Goal: Task Accomplishment & Management: Complete application form

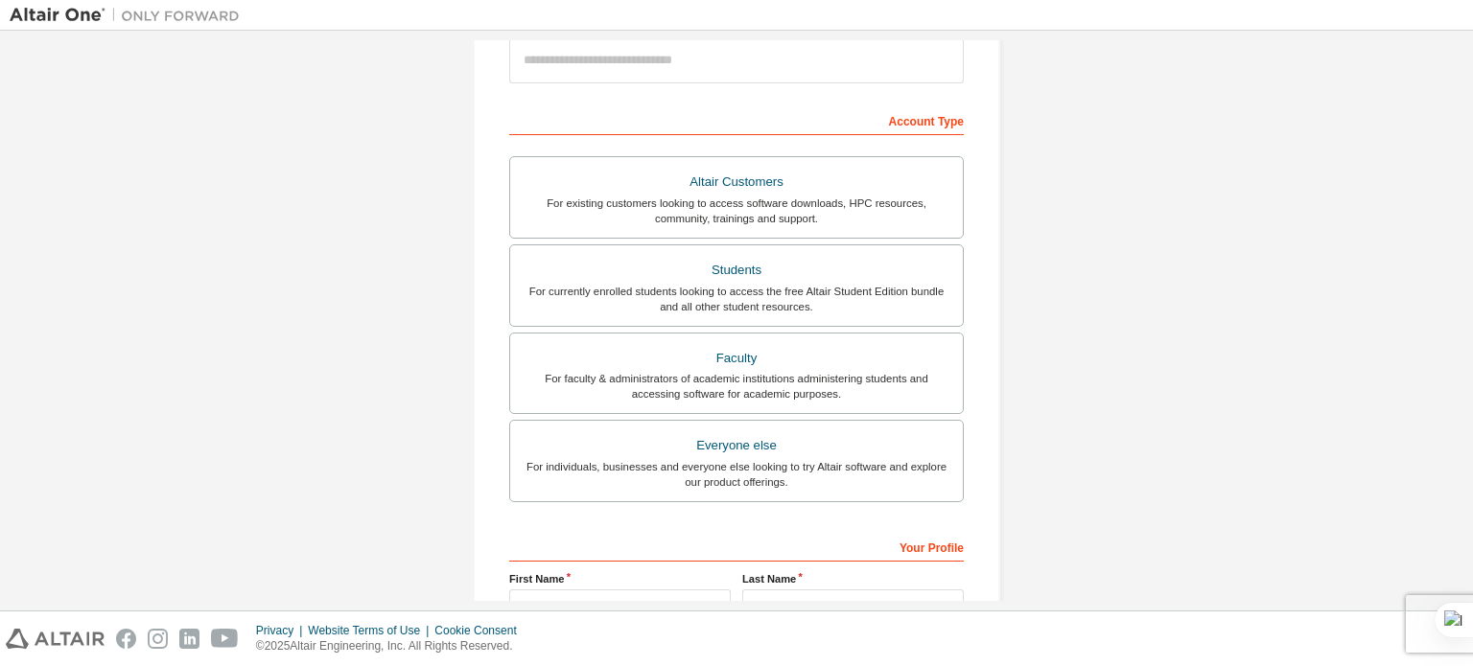
scroll to position [242, 0]
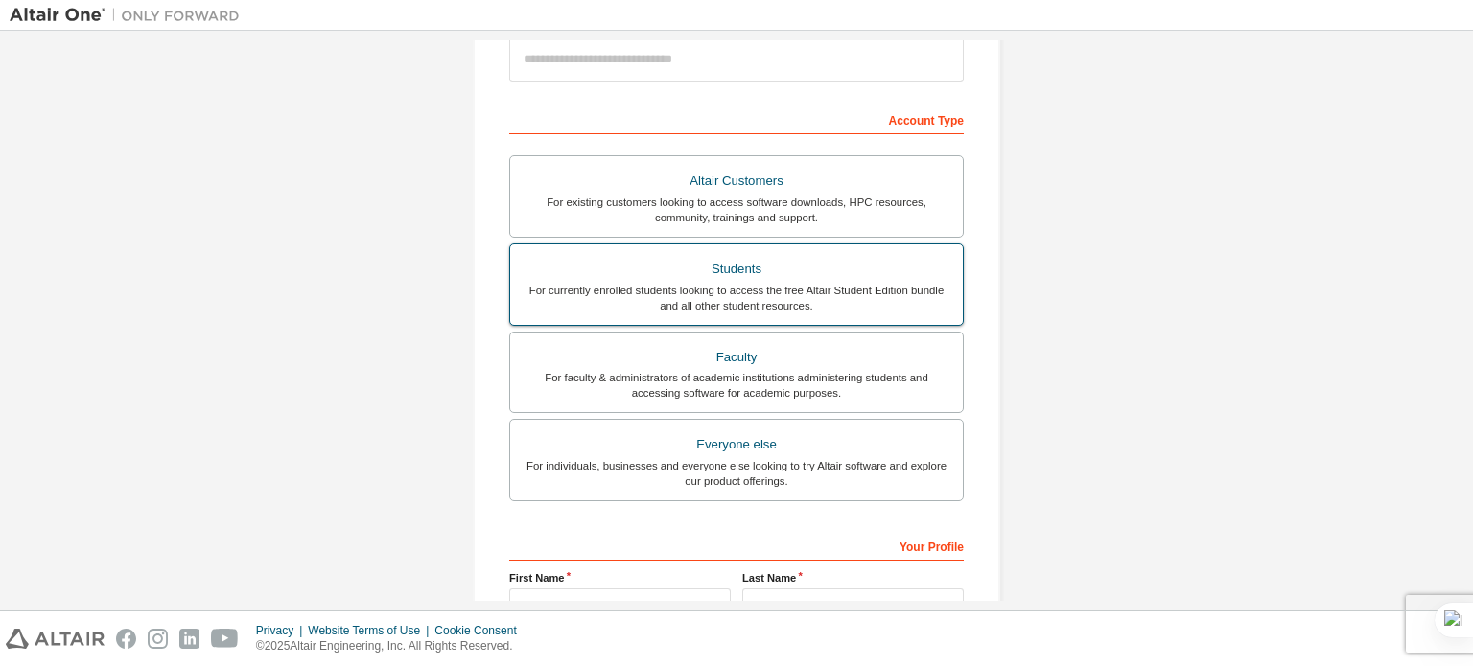
click at [750, 316] on label "Students For currently enrolled students looking to access the free Altair Stud…" at bounding box center [736, 285] width 454 height 82
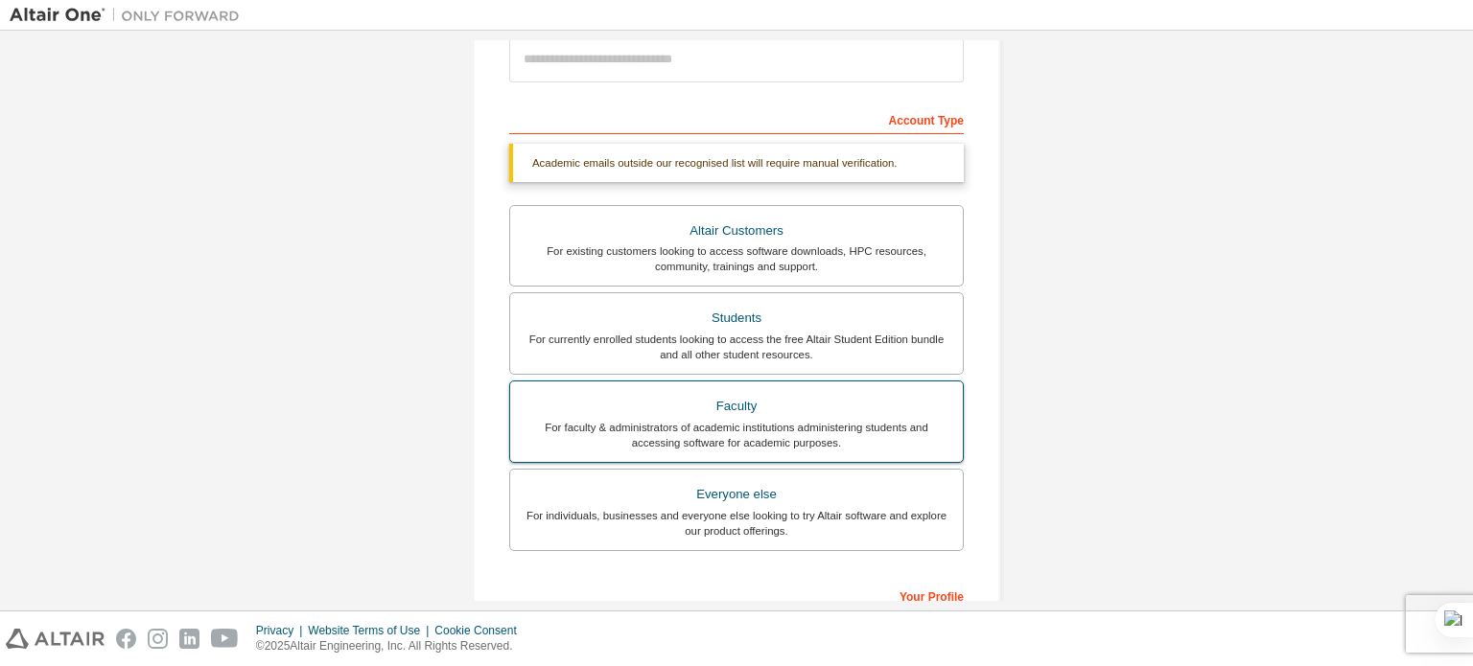
scroll to position [500, 0]
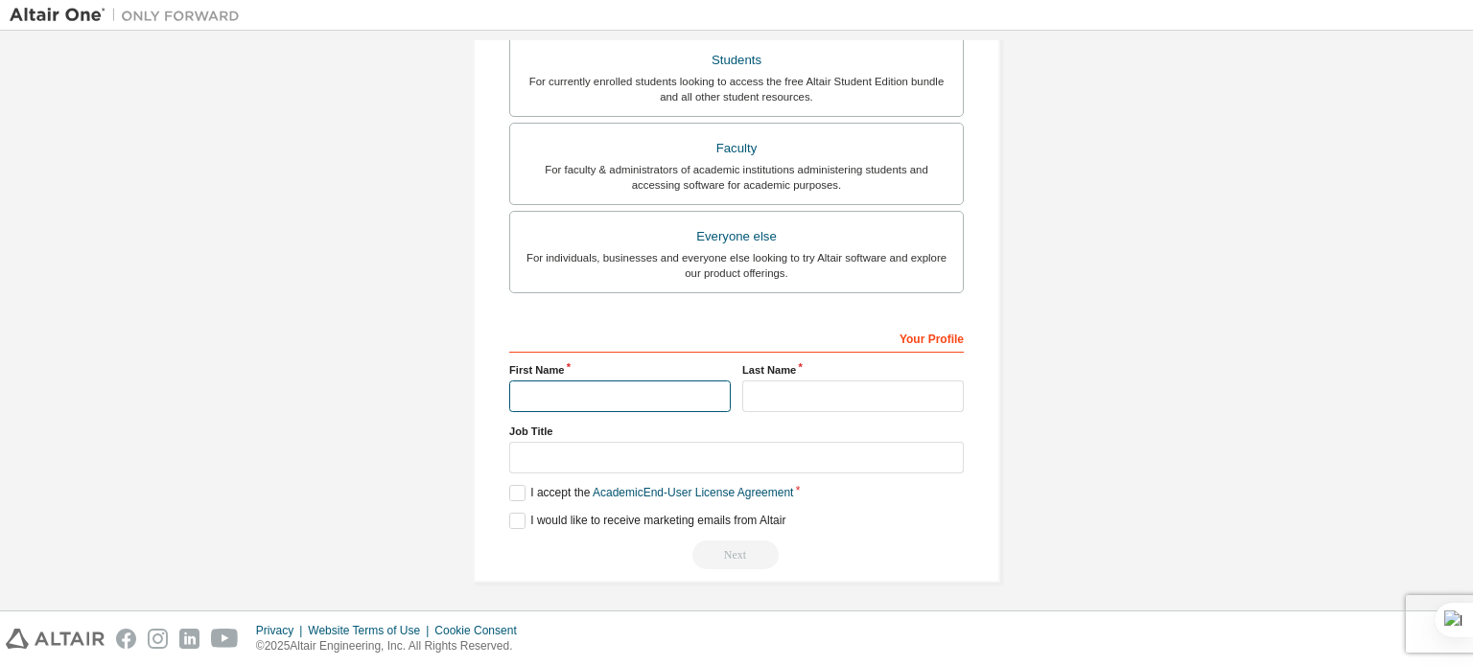
click at [617, 402] on input "text" at bounding box center [619, 397] width 221 height 32
type input "*"
type input "**********"
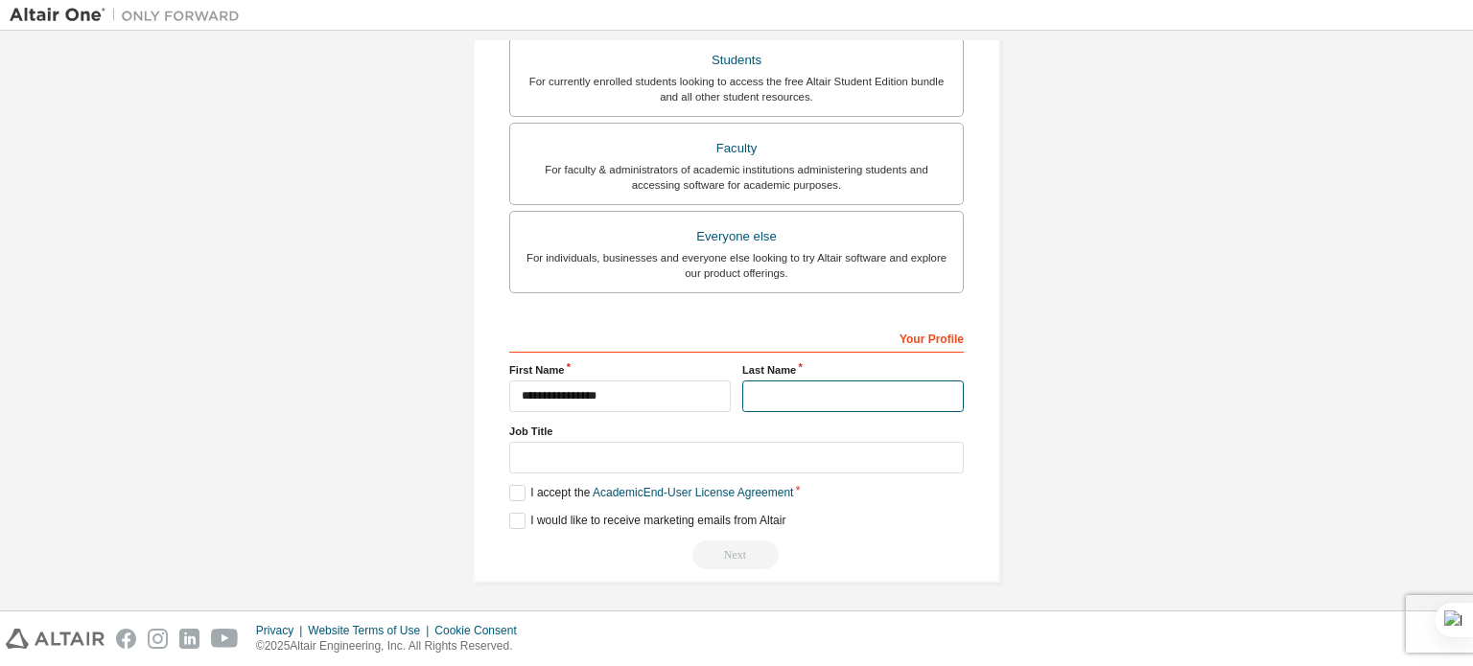
click at [750, 393] on input "text" at bounding box center [852, 397] width 221 height 32
type input "******"
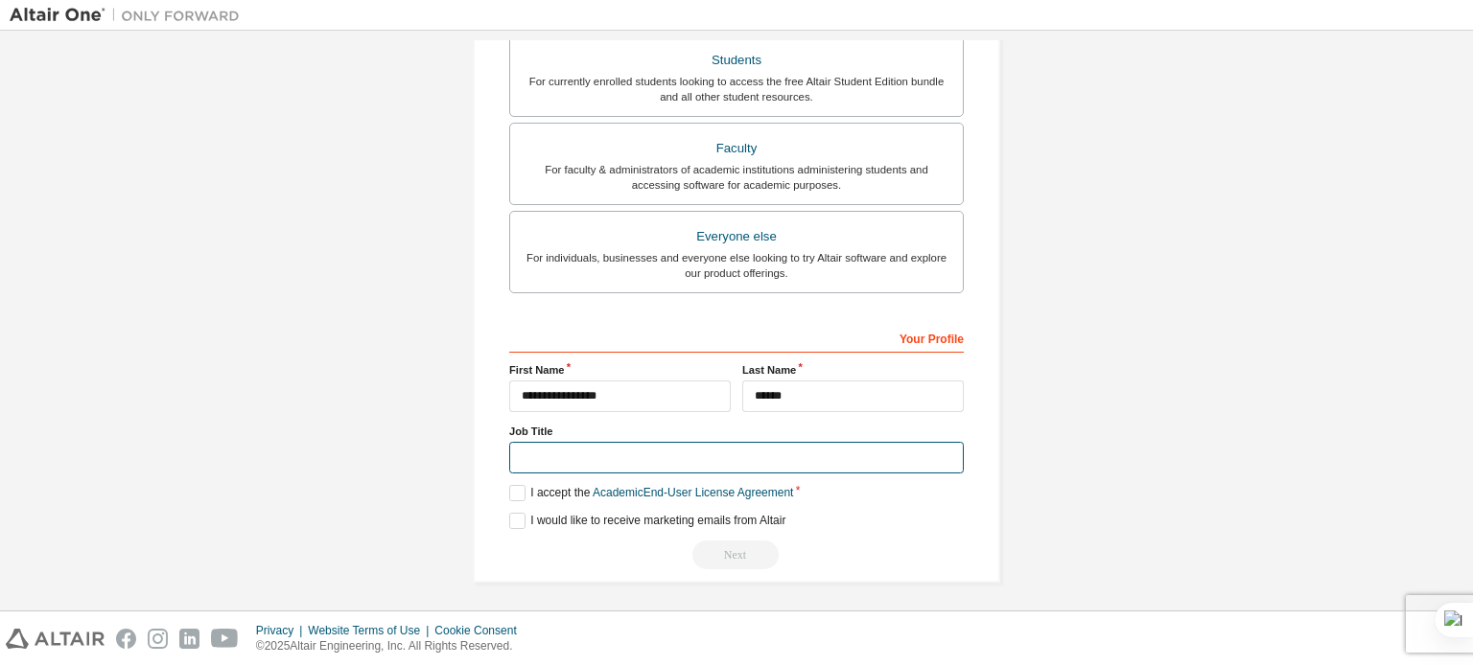
click at [710, 448] on input "text" at bounding box center [736, 458] width 454 height 32
type input "*******"
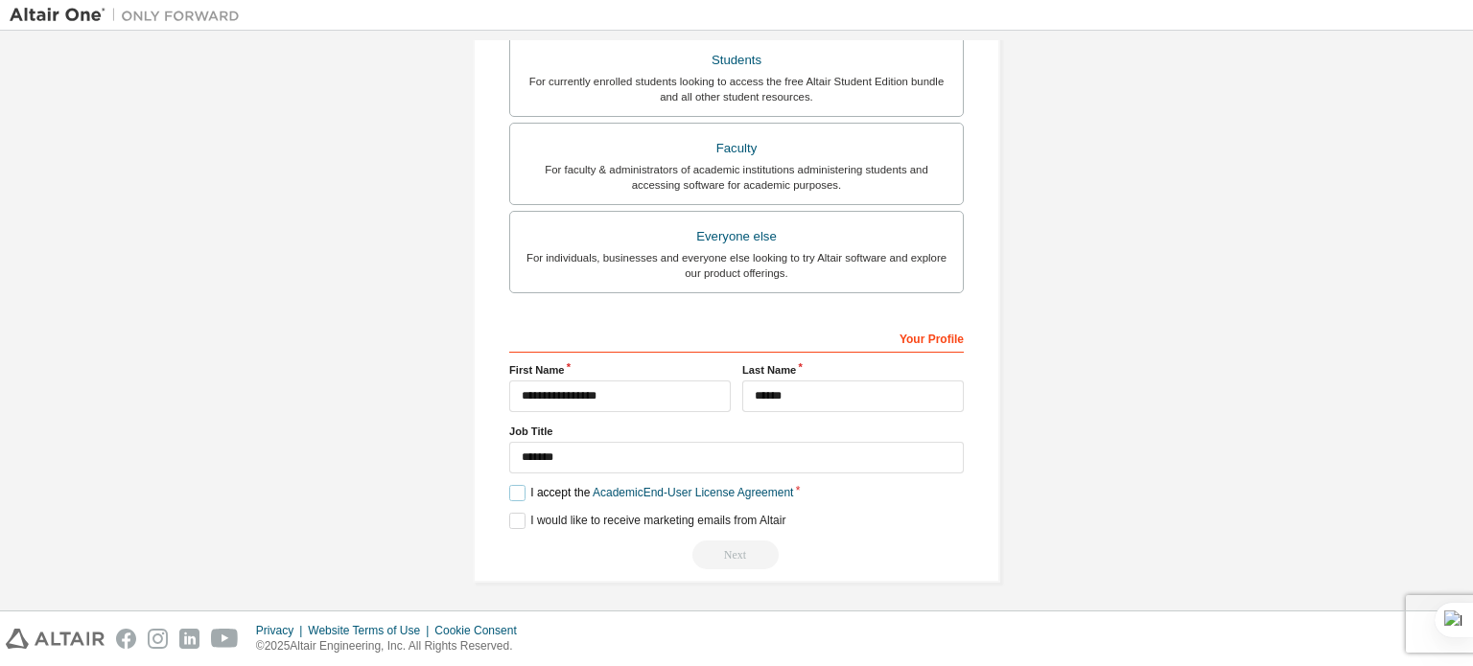
click at [522, 485] on label "I accept the Academic End-User License Agreement" at bounding box center [651, 493] width 284 height 16
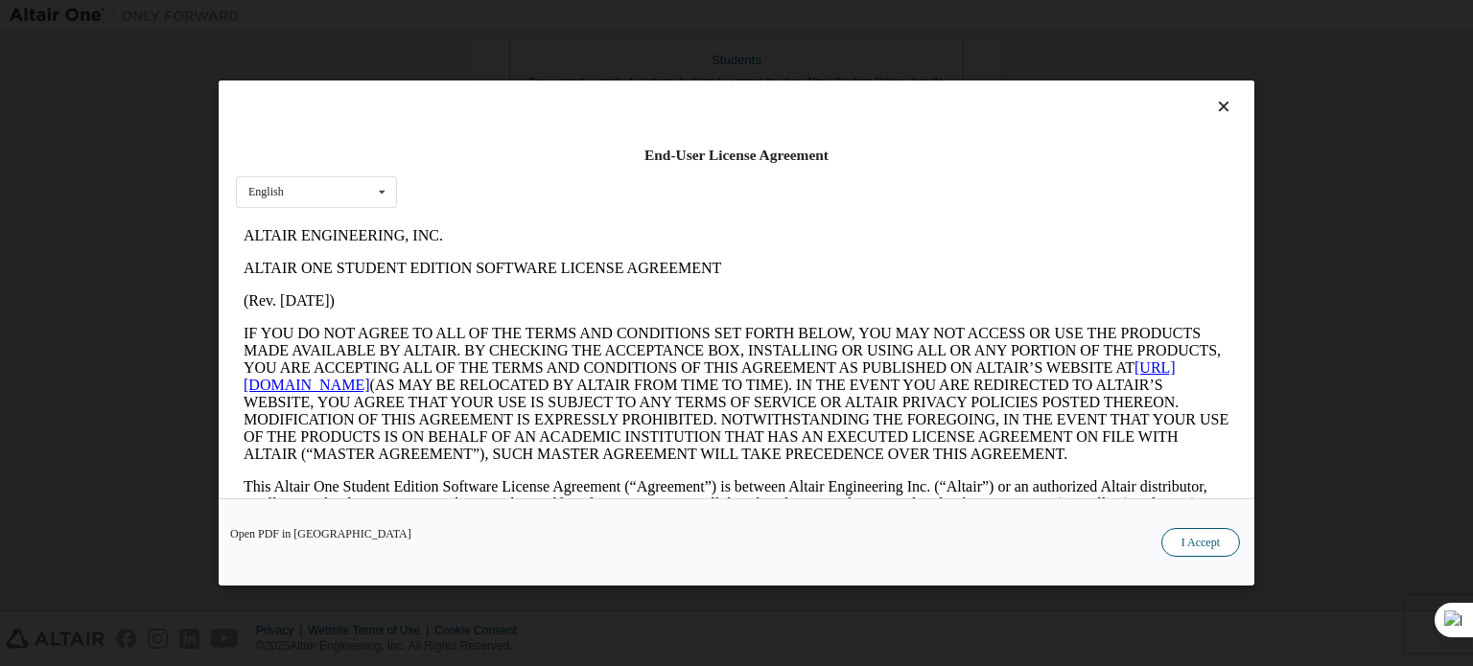
scroll to position [0, 0]
click at [1205, 551] on button "I Accept" at bounding box center [1200, 542] width 79 height 29
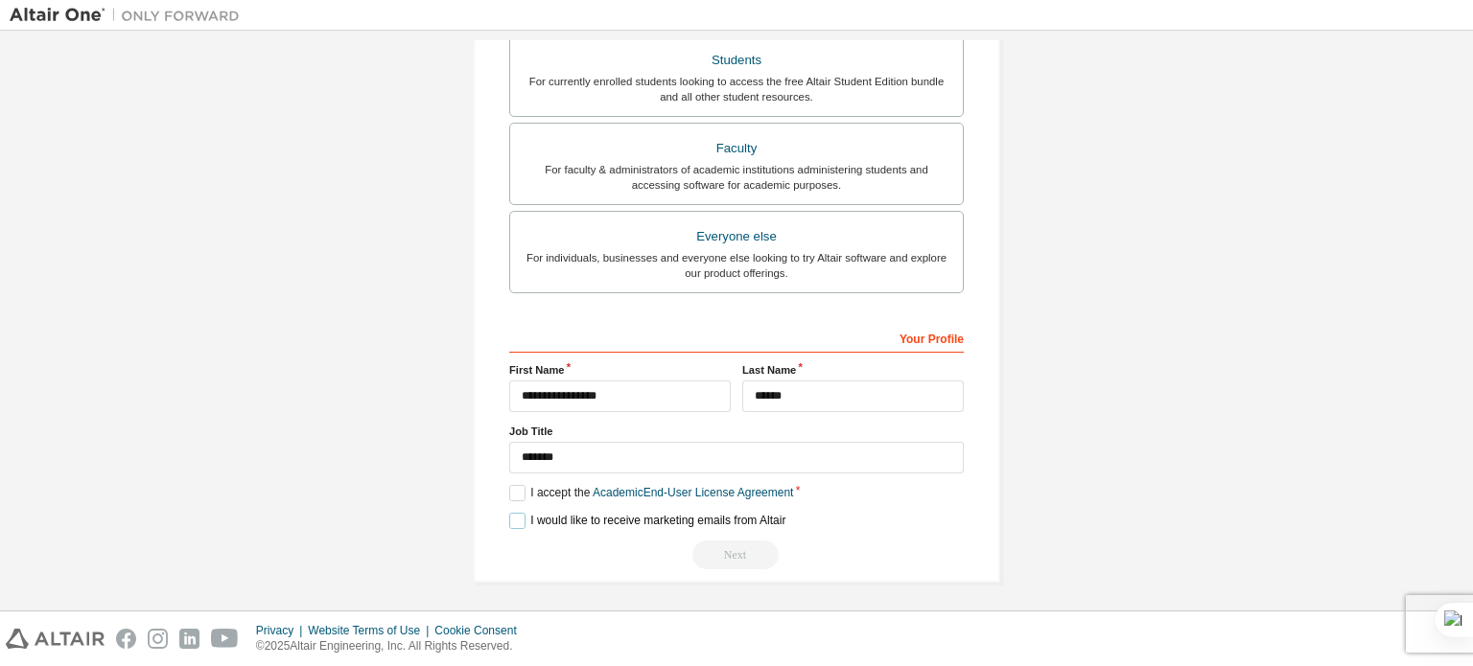
click at [521, 521] on label "I would like to receive marketing emails from Altair" at bounding box center [647, 521] width 276 height 16
click at [511, 513] on label "I would like to receive marketing emails from Altair" at bounding box center [647, 521] width 276 height 16
click at [714, 547] on div "Next" at bounding box center [736, 555] width 454 height 29
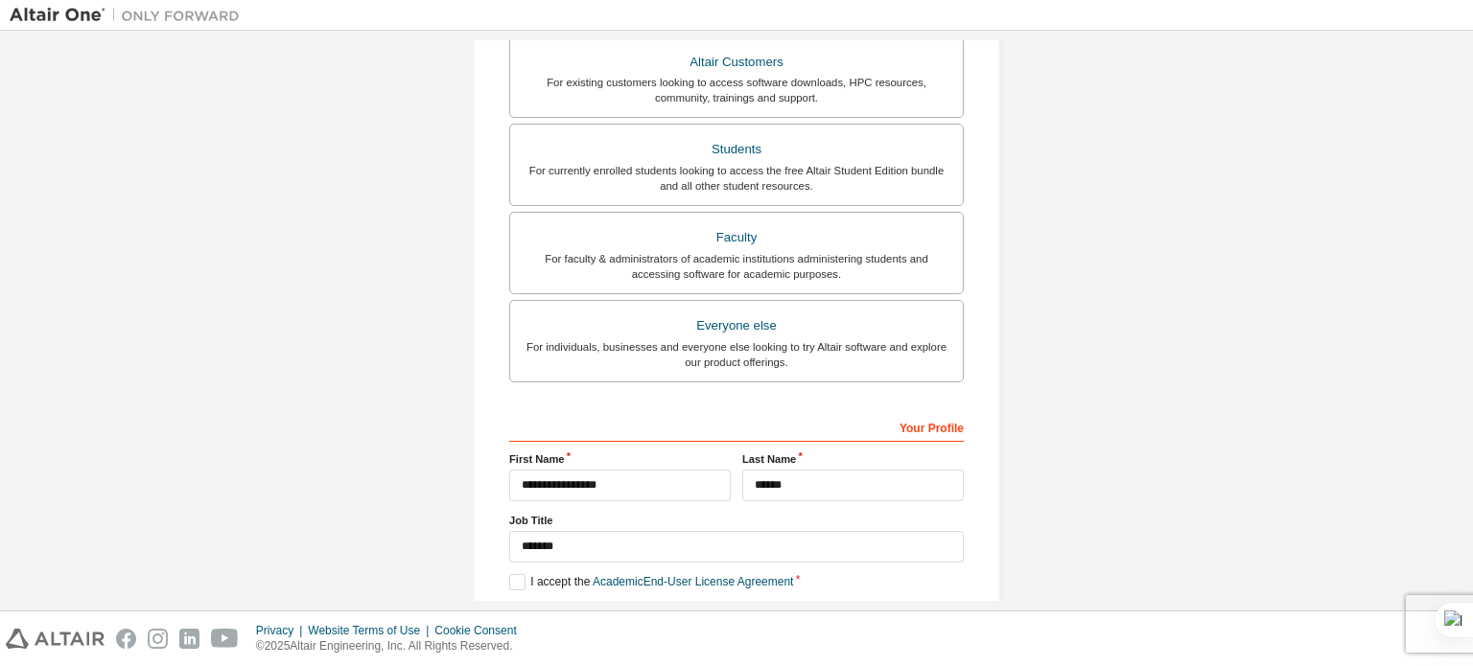
scroll to position [500, 0]
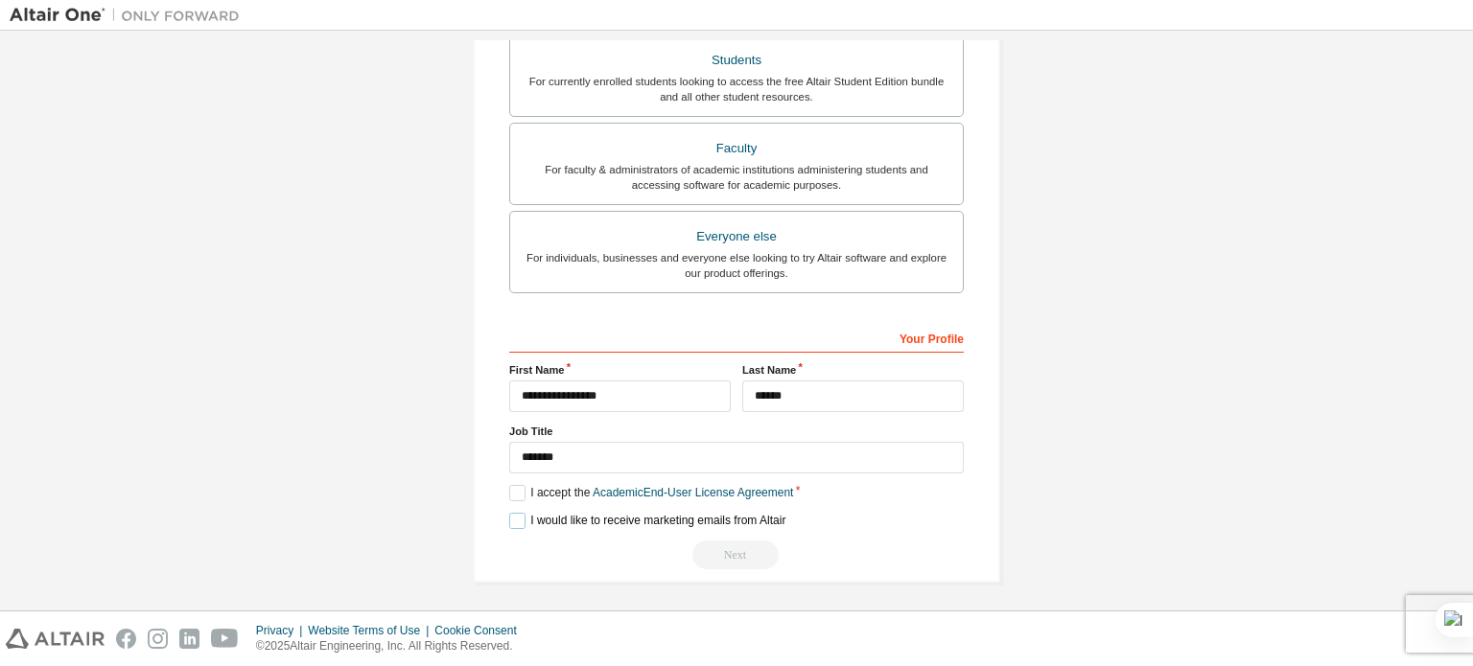
click at [516, 523] on label "I would like to receive marketing emails from Altair" at bounding box center [647, 521] width 276 height 16
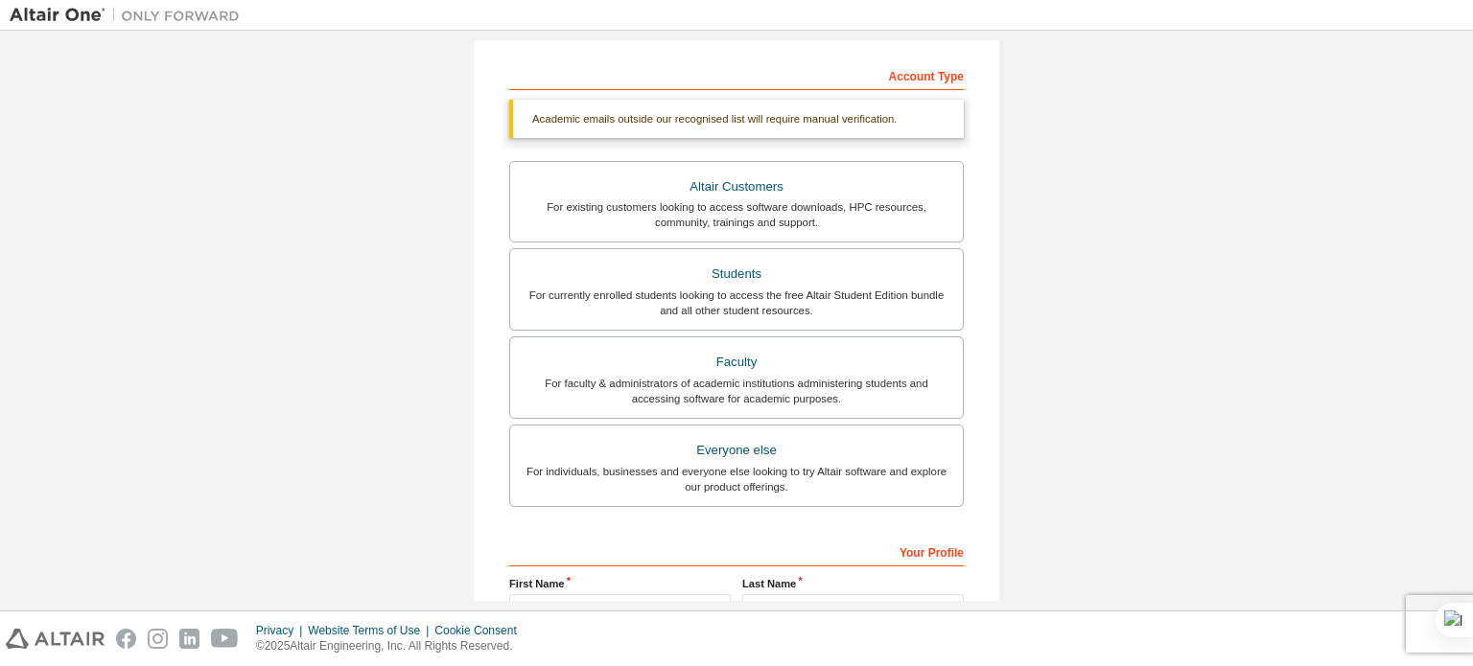
scroll to position [285, 0]
click at [804, 329] on label "Students For currently enrolled students looking to access the free Altair Stud…" at bounding box center [736, 290] width 454 height 82
click at [753, 294] on div "For currently enrolled students looking to access the free Altair Student Editi…" at bounding box center [737, 304] width 430 height 31
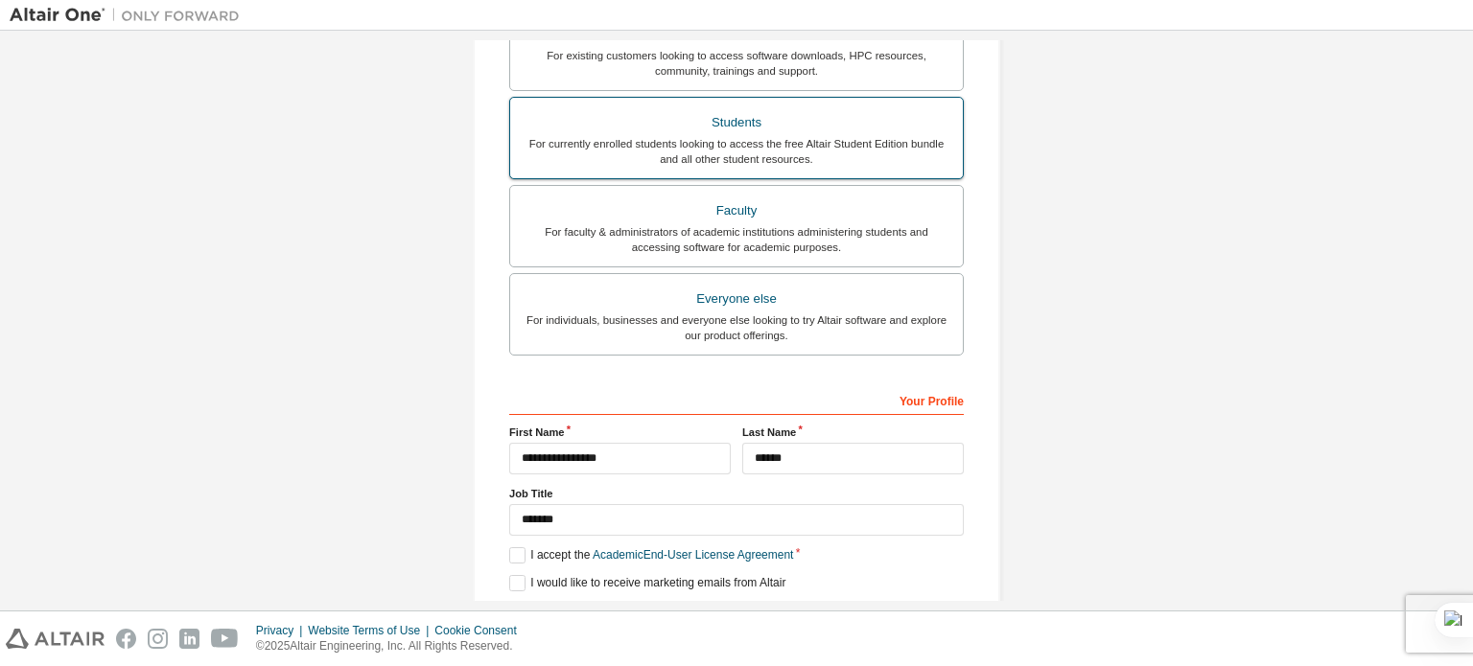
scroll to position [500, 0]
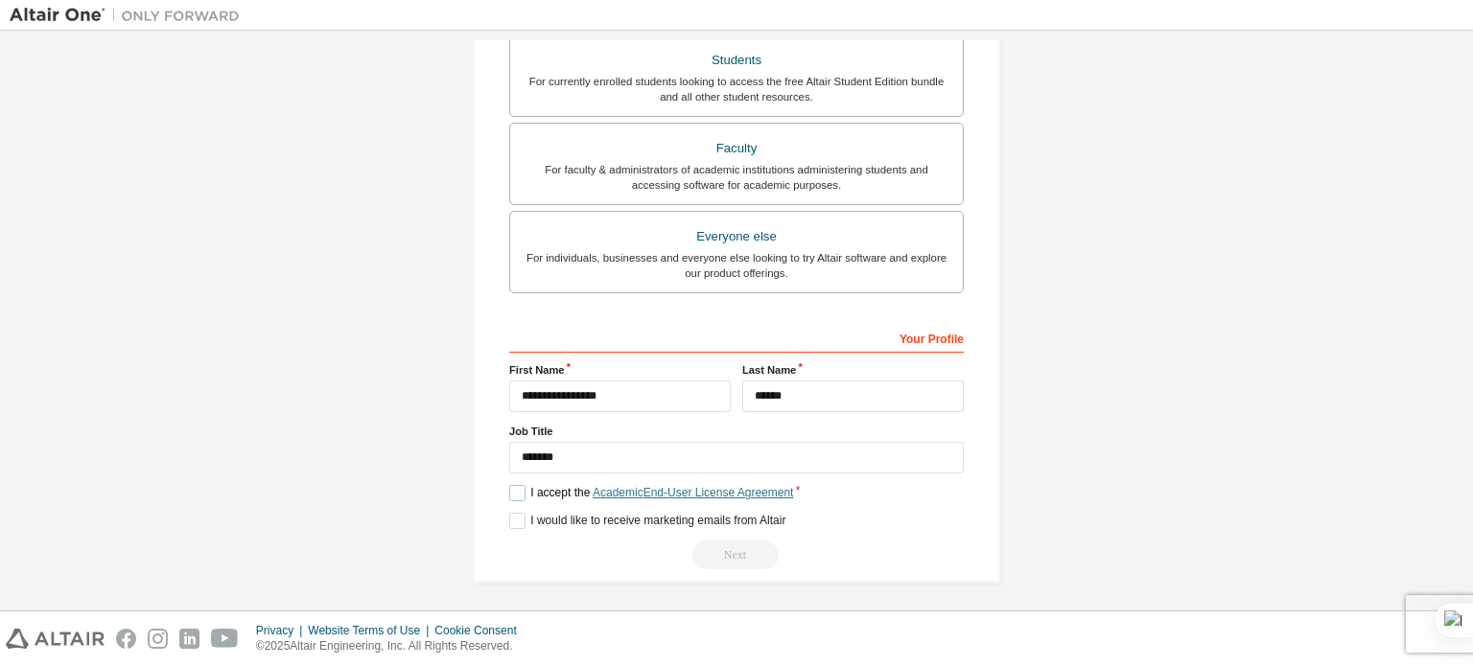
click at [663, 489] on link "Academic End-User License Agreement" at bounding box center [693, 492] width 200 height 13
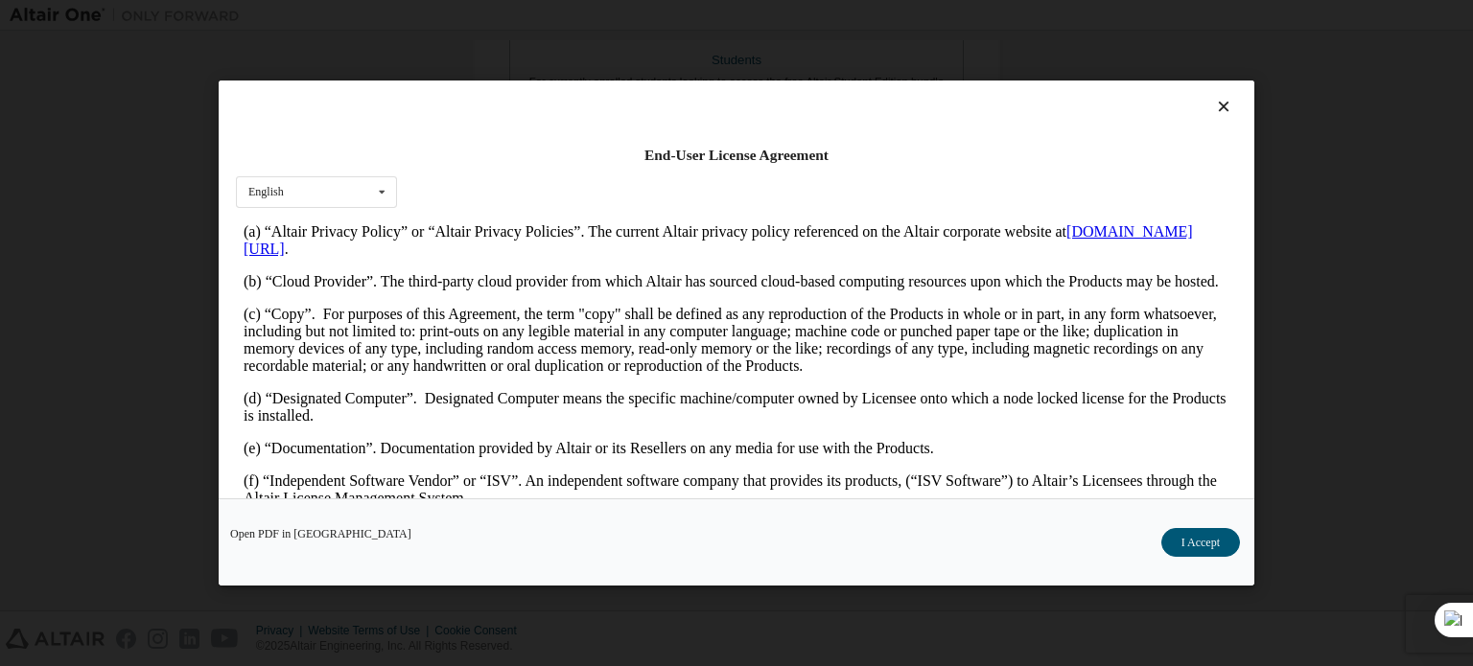
scroll to position [422, 0]
click at [1203, 547] on button "I Accept" at bounding box center [1200, 542] width 79 height 29
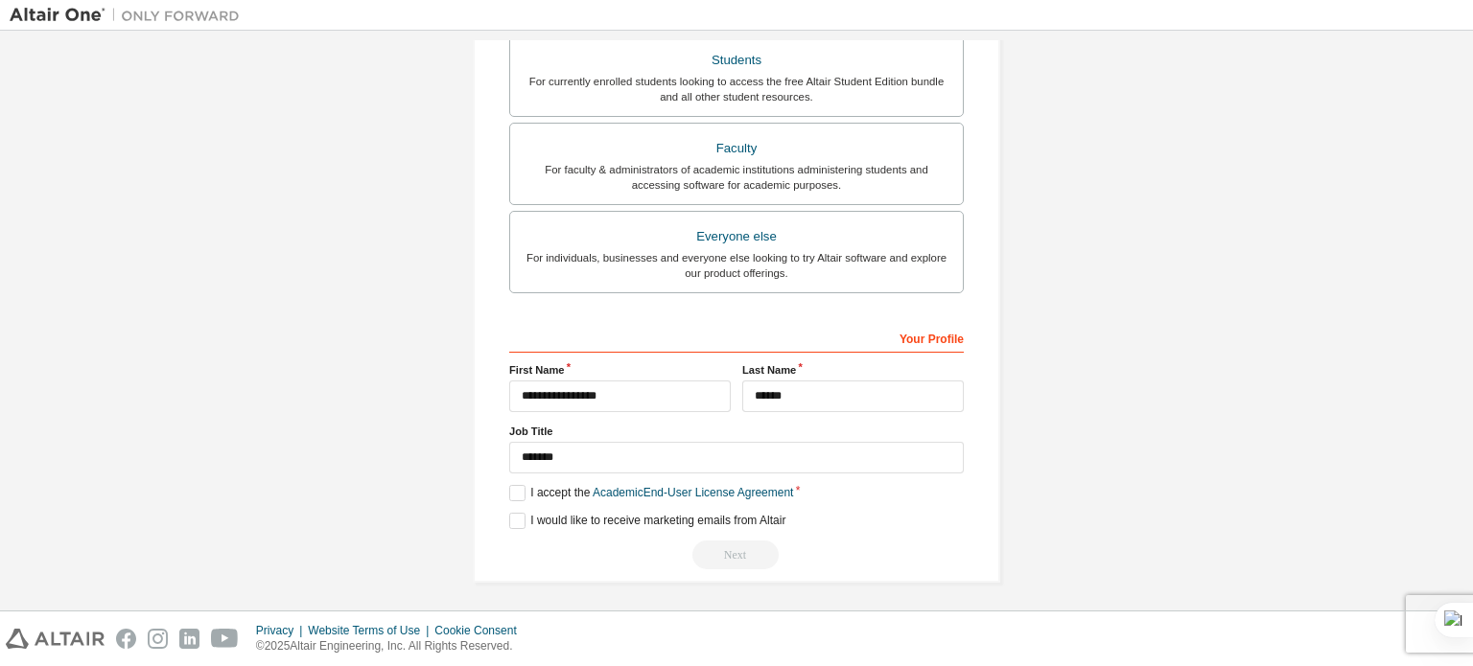
click at [743, 550] on div "Next" at bounding box center [736, 555] width 454 height 29
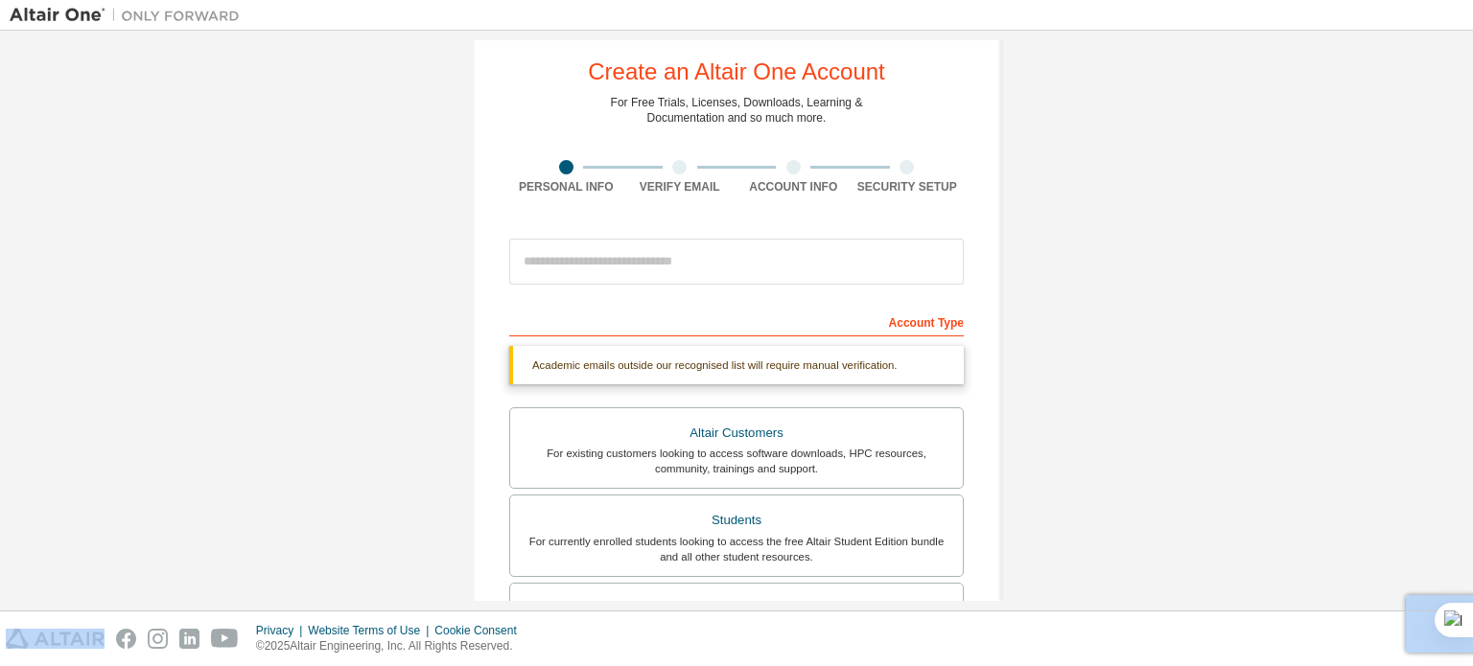
scroll to position [0, 0]
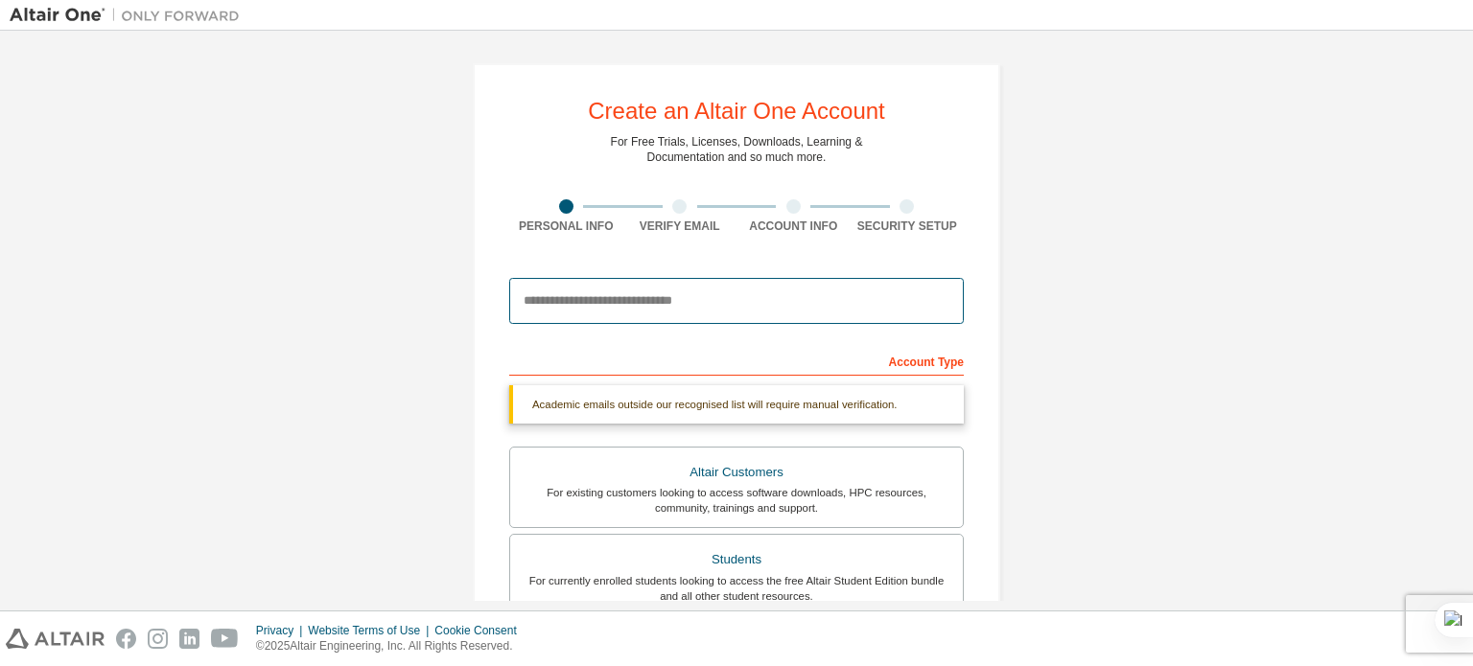
click at [630, 305] on input "email" at bounding box center [736, 301] width 454 height 46
paste input "**********"
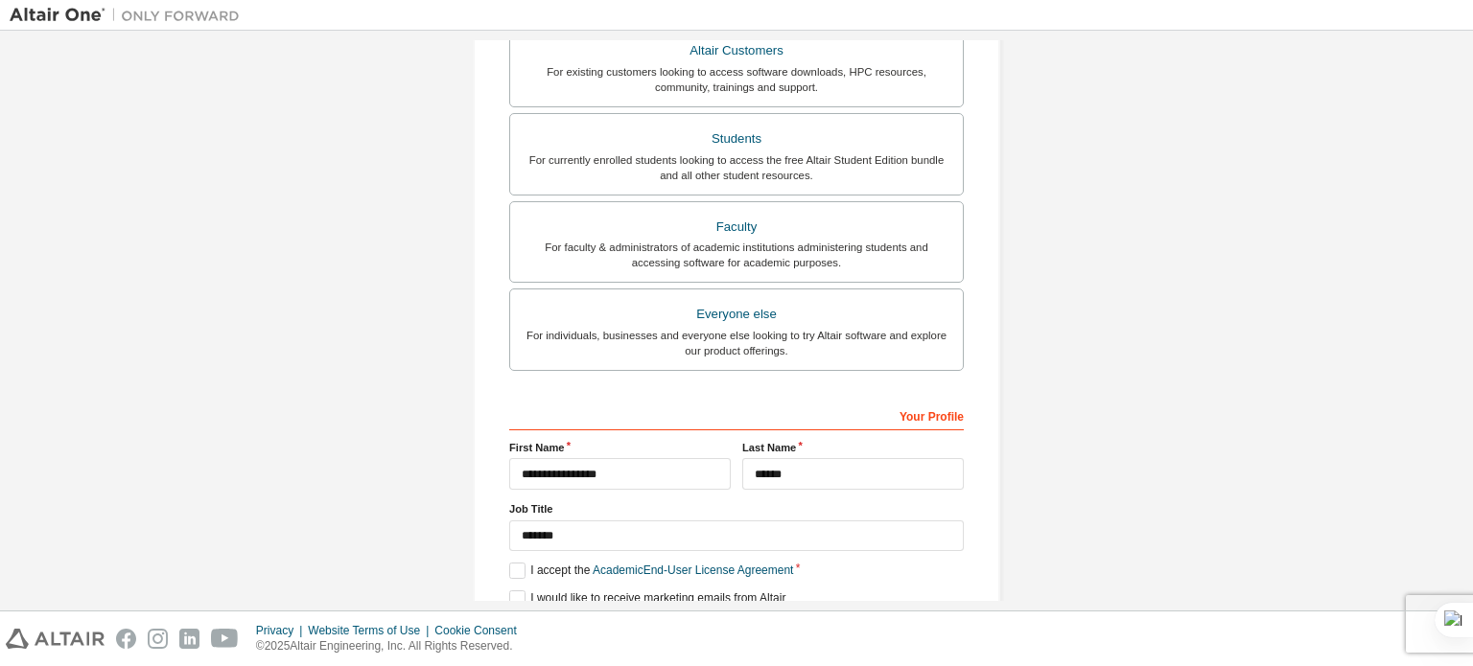
scroll to position [450, 0]
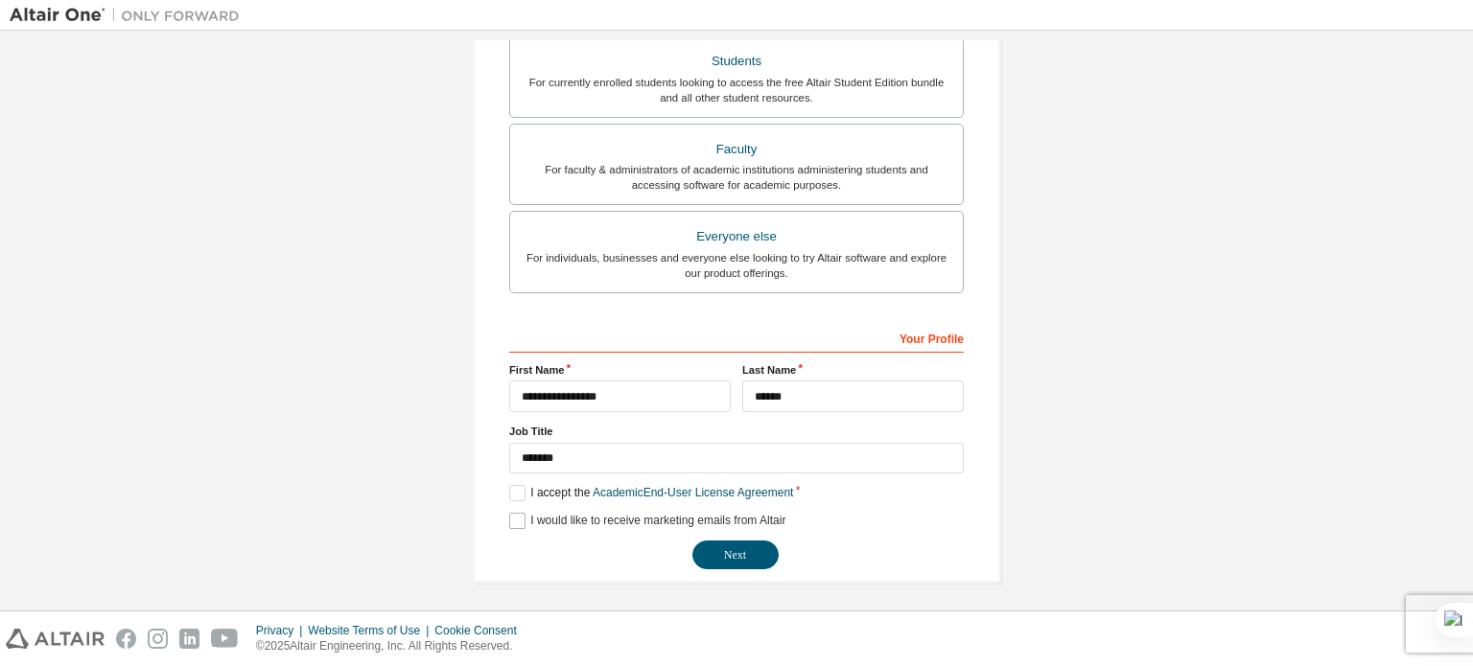
type input "**********"
click at [510, 517] on label "I would like to receive marketing emails from Altair" at bounding box center [647, 521] width 276 height 16
click at [725, 555] on button "Next" at bounding box center [735, 555] width 86 height 29
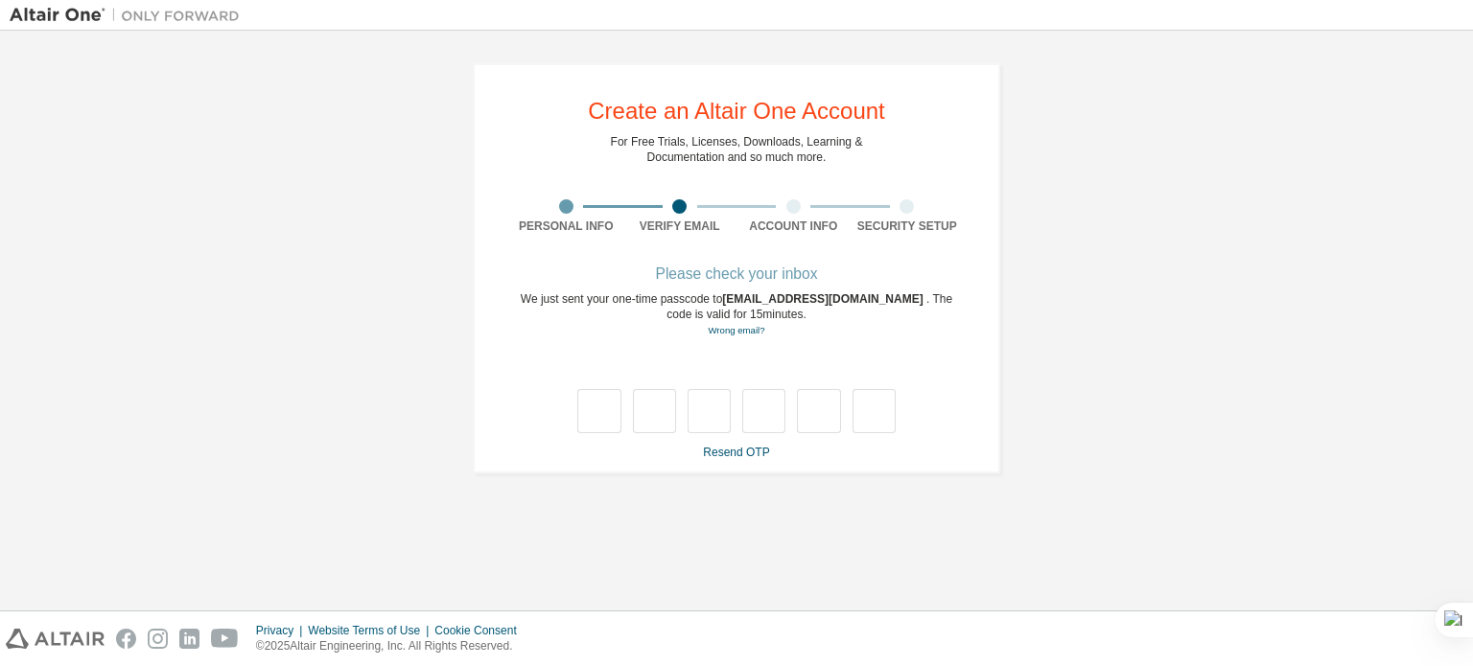
scroll to position [0, 0]
type input "*"
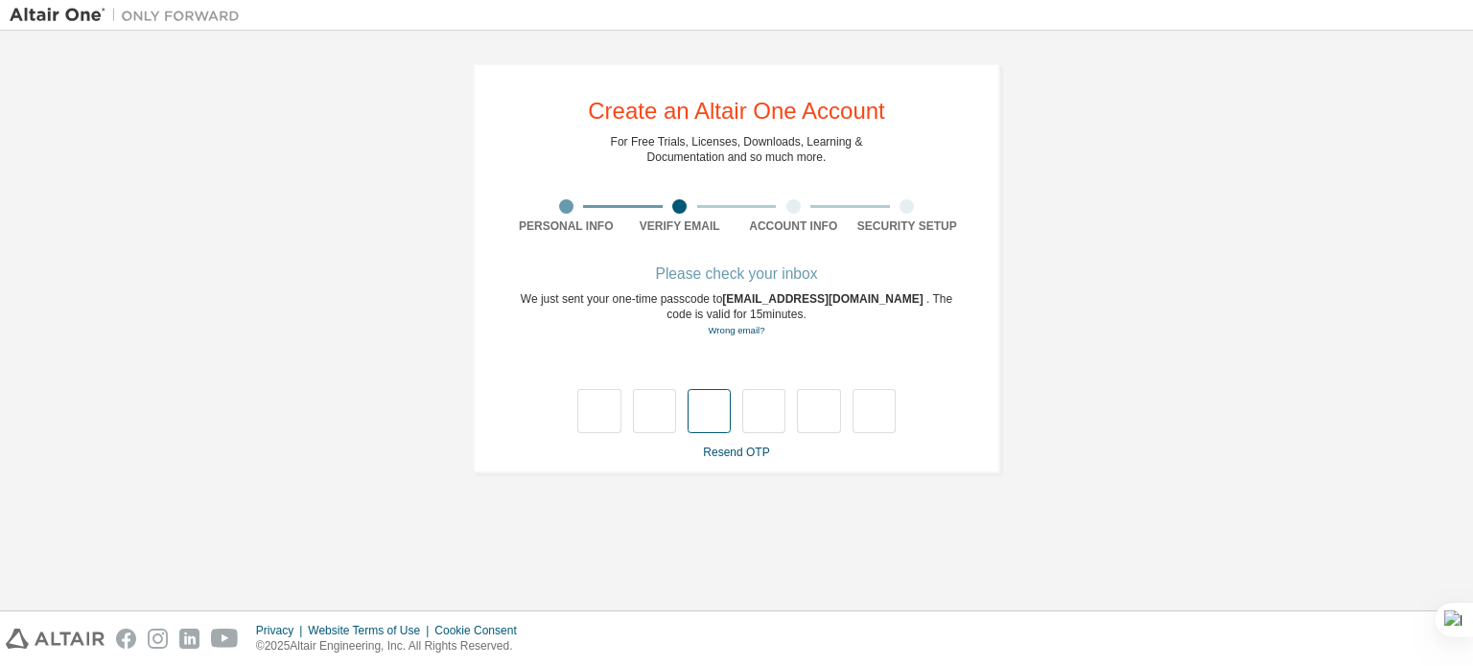
type input "*"
